Goal: Find specific page/section: Find specific page/section

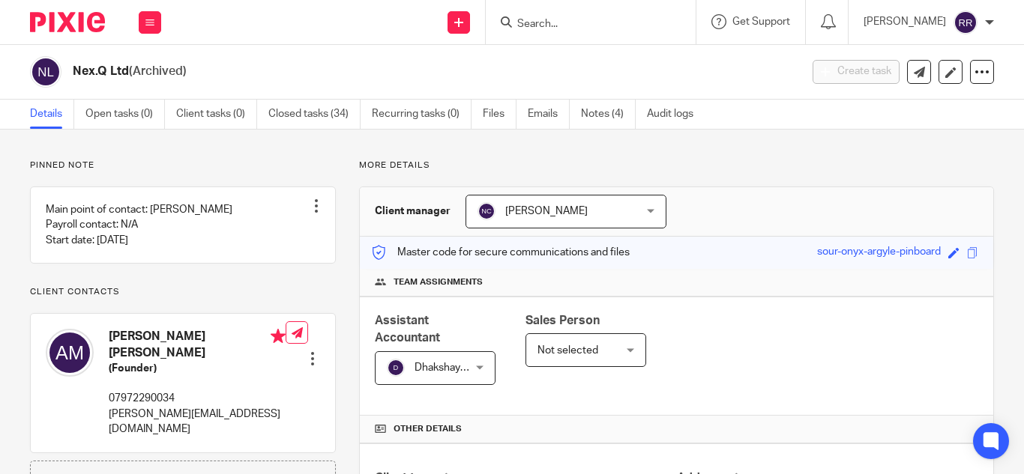
click at [516, 19] on input "Search" at bounding box center [583, 24] width 135 height 13
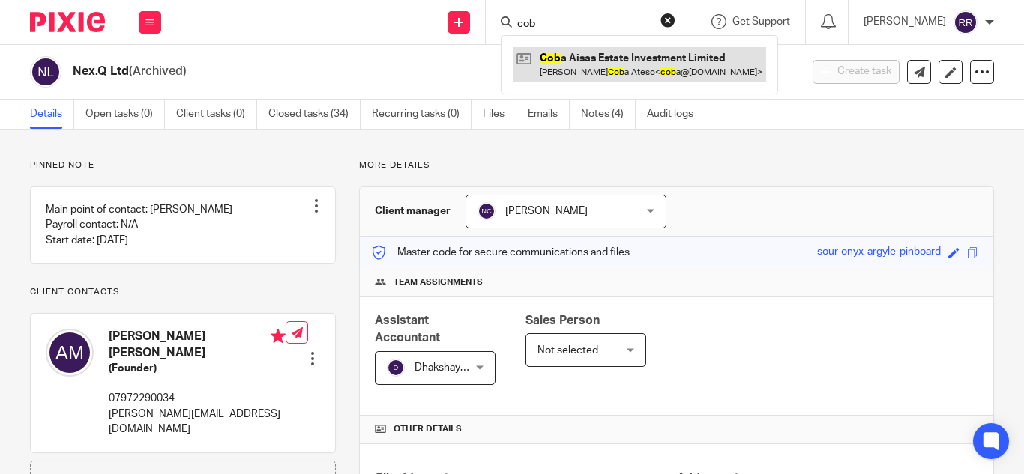
type input "cob"
click at [542, 61] on link at bounding box center [639, 64] width 253 height 34
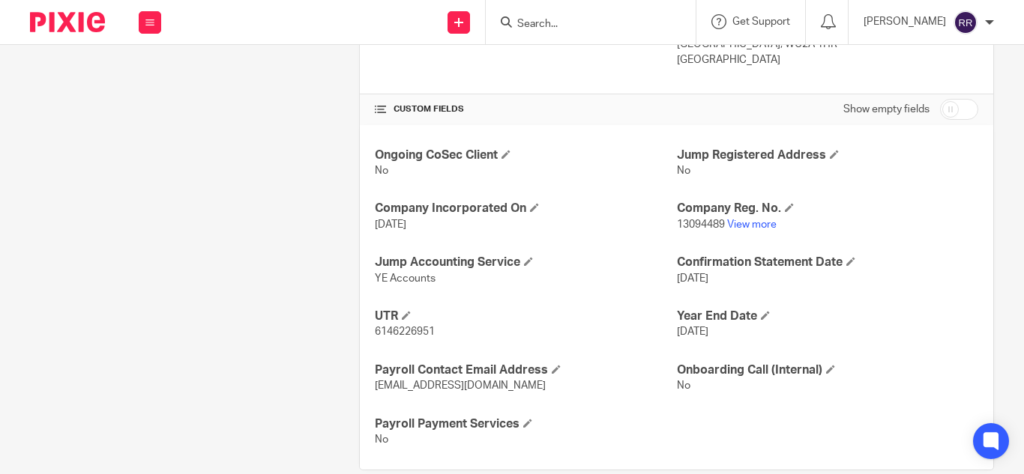
scroll to position [468, 0]
click at [743, 230] on link "View more" at bounding box center [751, 225] width 49 height 10
